Goal: Information Seeking & Learning: Check status

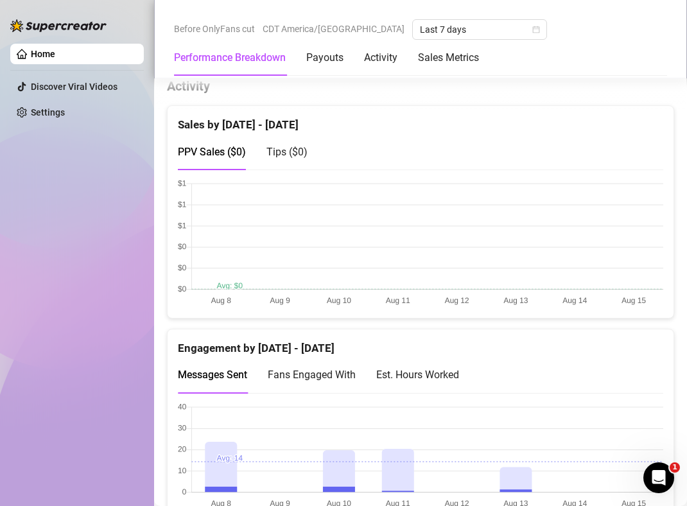
scroll to position [713, 0]
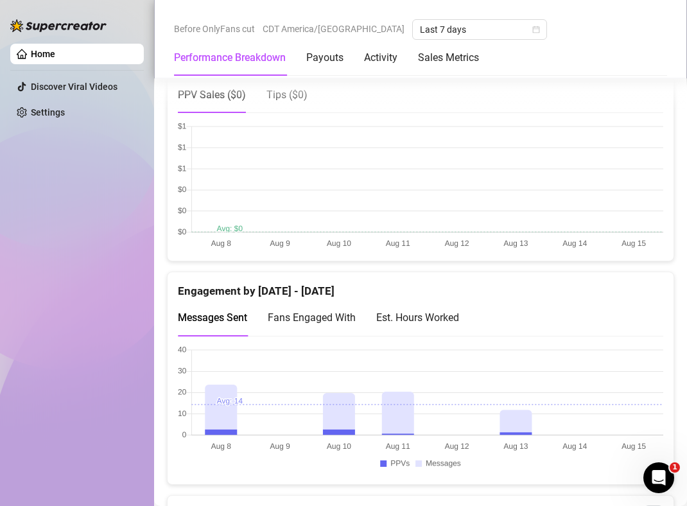
click at [219, 410] on canvas at bounding box center [421, 410] width 486 height 128
click at [516, 407] on canvas at bounding box center [421, 410] width 486 height 128
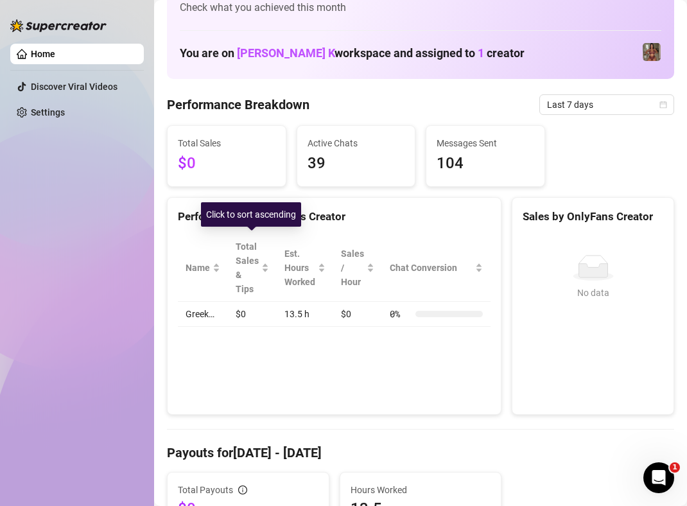
scroll to position [44, 0]
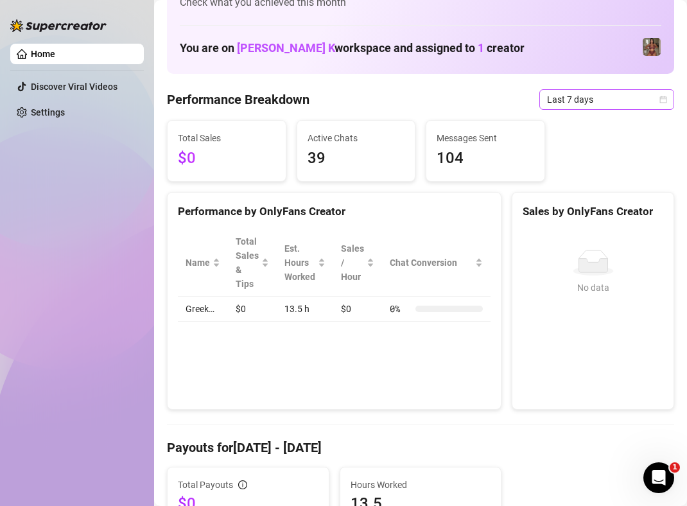
click at [658, 98] on span "Last 7 days" at bounding box center [606, 99] width 119 height 19
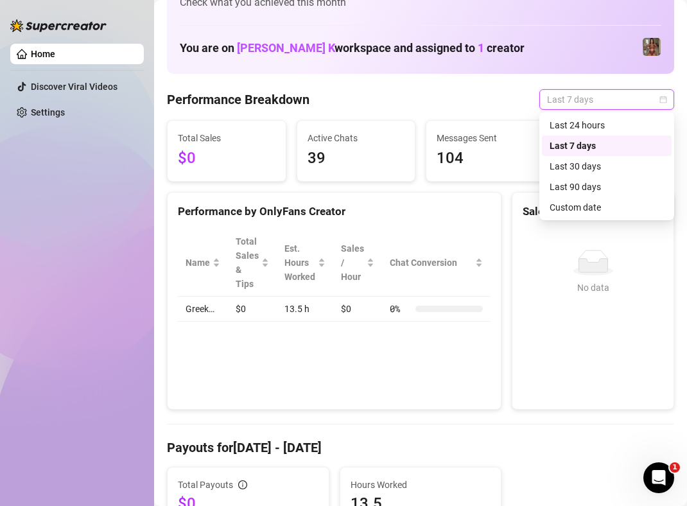
click at [596, 145] on div "Last 7 days" at bounding box center [607, 146] width 114 height 14
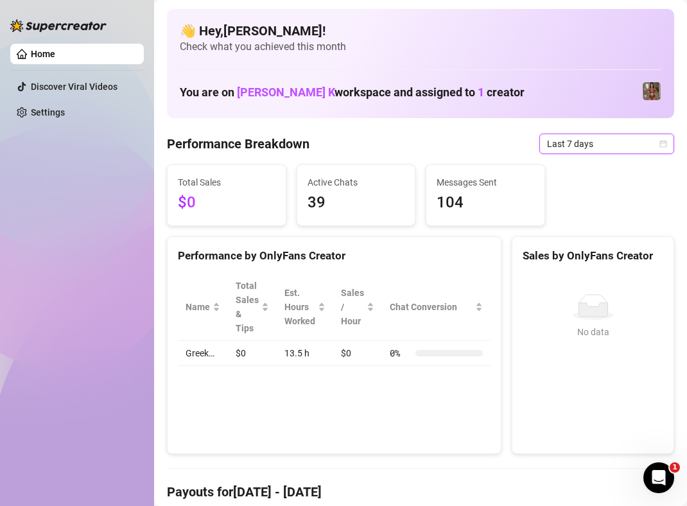
scroll to position [443, 0]
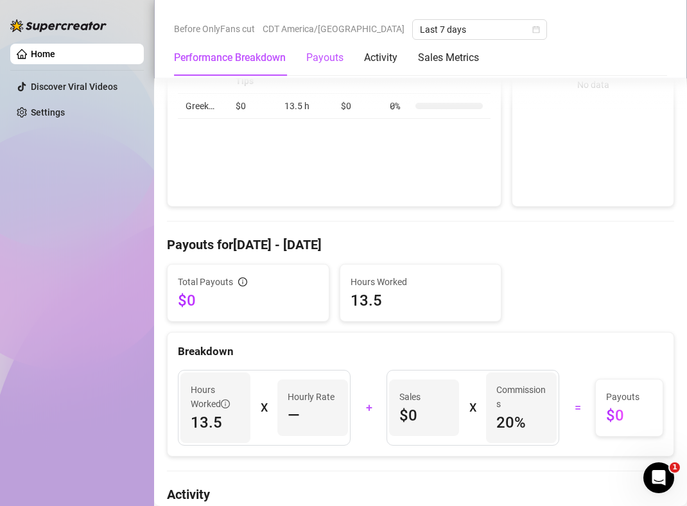
click at [330, 64] on div "Payouts" at bounding box center [324, 57] width 37 height 15
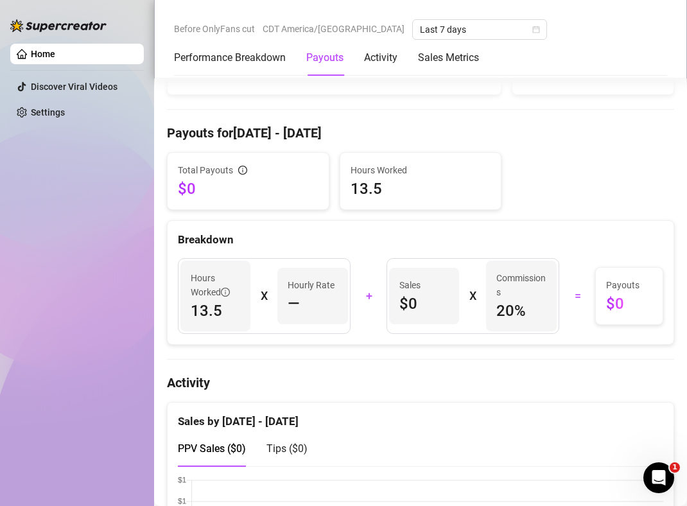
scroll to position [398, 0]
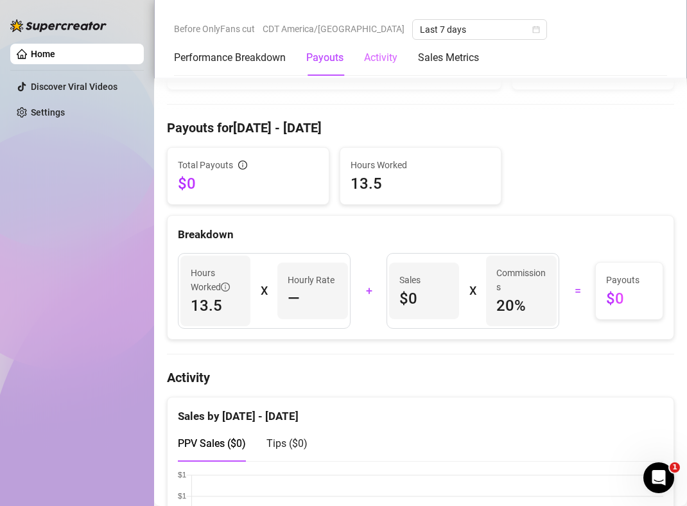
click at [383, 66] on div "Activity" at bounding box center [380, 58] width 33 height 36
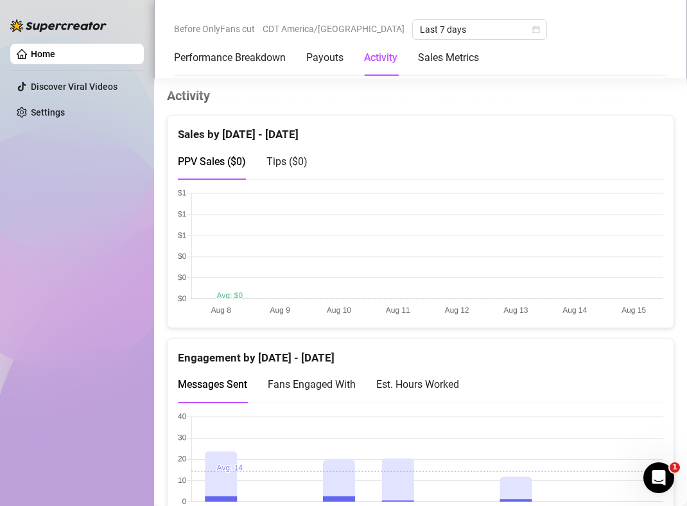
scroll to position [648, 0]
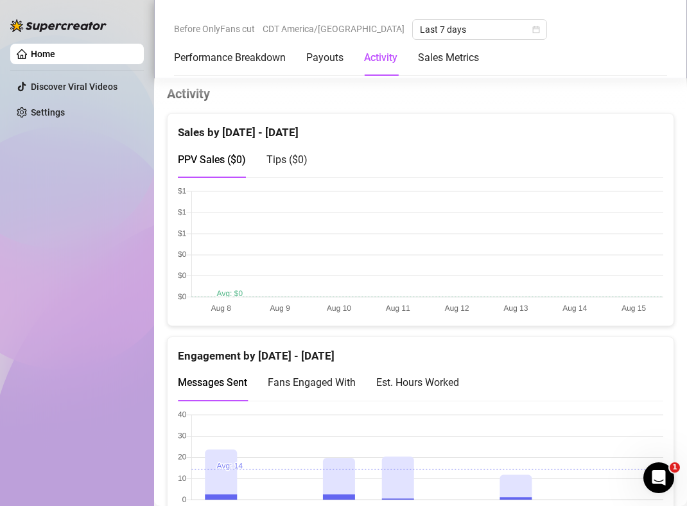
click at [357, 61] on div "Performance Breakdown Payouts Activity Sales Metrics" at bounding box center [326, 58] width 305 height 36
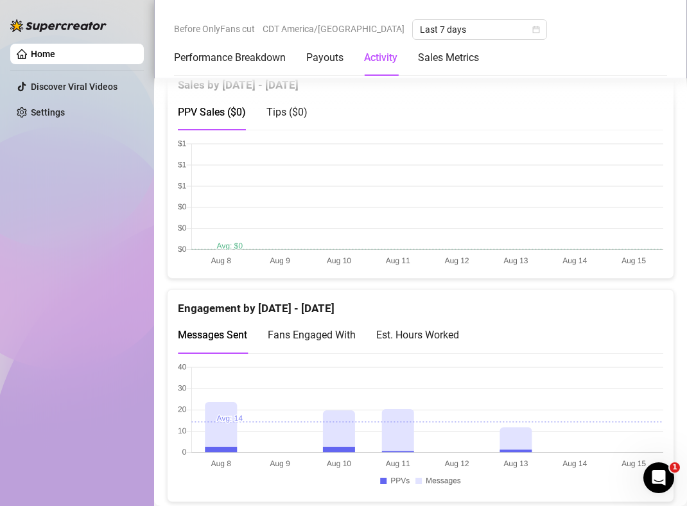
scroll to position [699, 0]
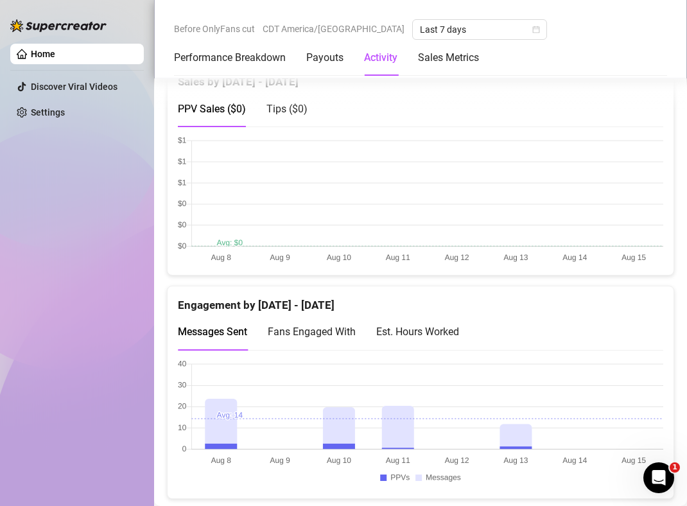
click at [296, 118] on div "Tips ( $0 )" at bounding box center [287, 109] width 41 height 37
click at [230, 104] on span "PPV Sales ( $0 )" at bounding box center [212, 109] width 68 height 12
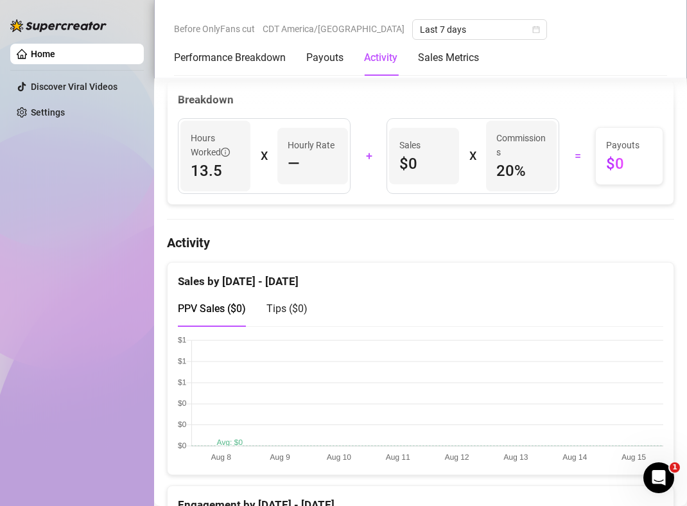
scroll to position [408, 0]
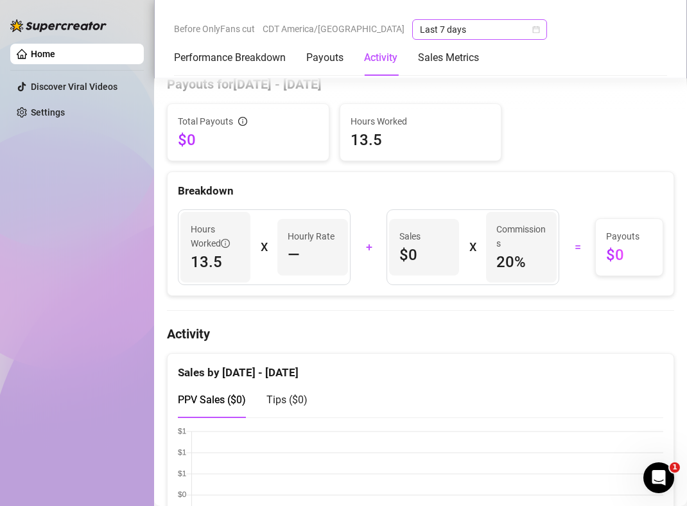
click at [486, 32] on div "Last 7 days" at bounding box center [479, 29] width 135 height 21
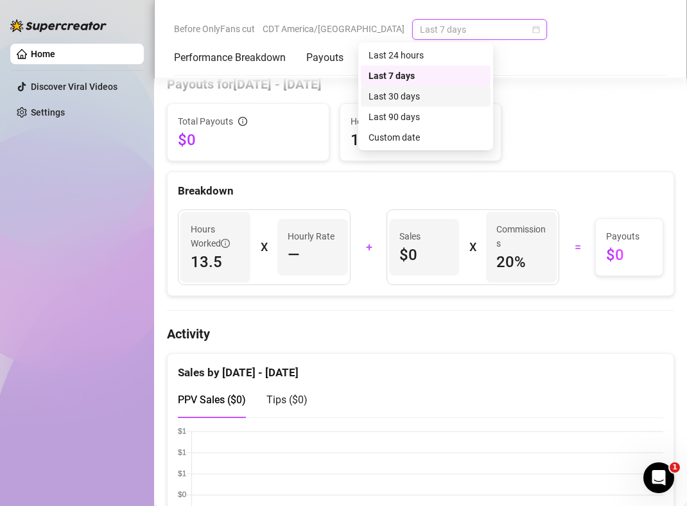
click at [433, 96] on div "Last 30 days" at bounding box center [426, 96] width 114 height 14
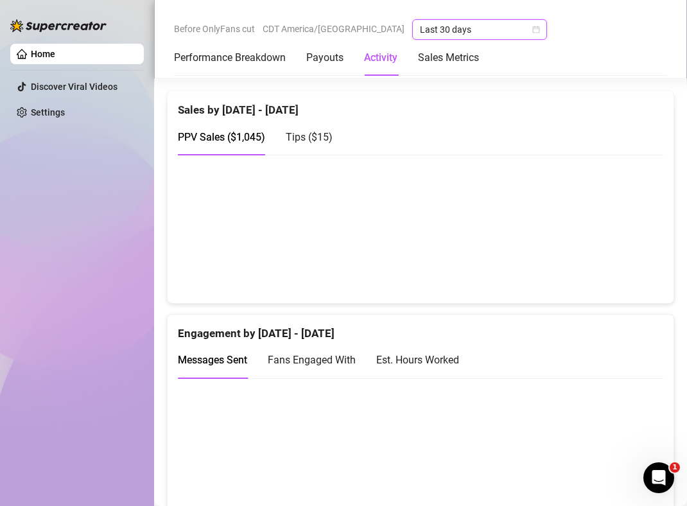
scroll to position [691, 0]
